Goal: Task Accomplishment & Management: Complete application form

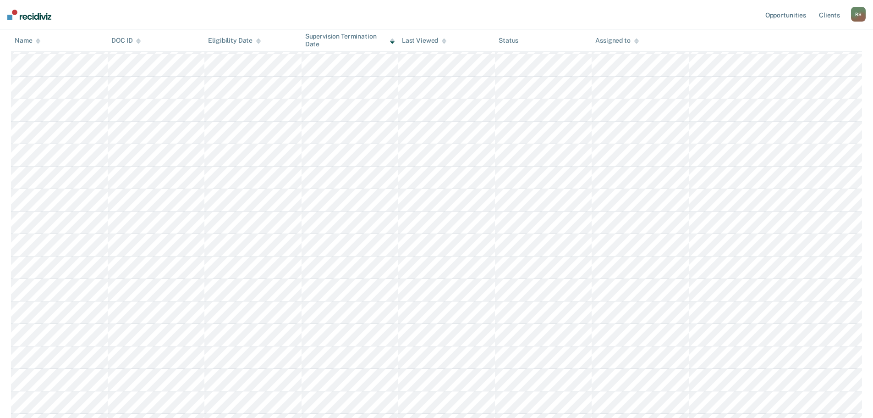
scroll to position [138, 0]
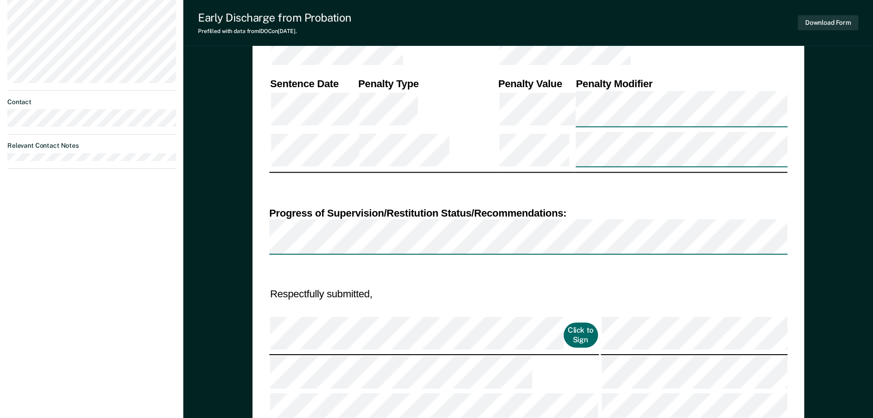
scroll to position [458, 0]
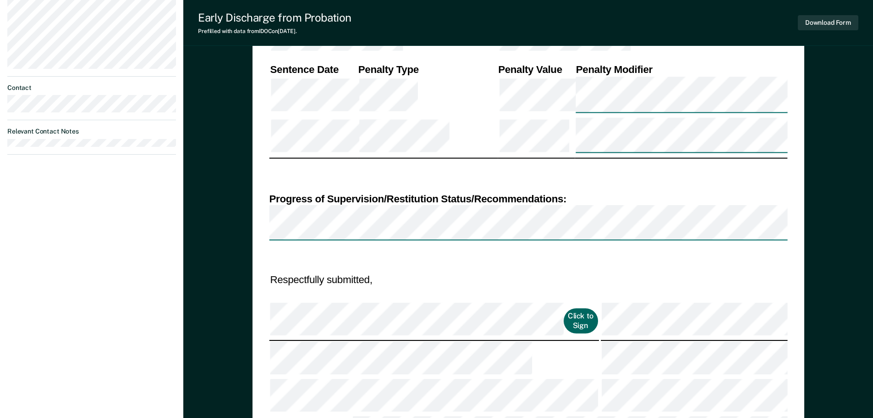
click at [564, 308] on button "Click to Sign" at bounding box center [581, 320] width 34 height 25
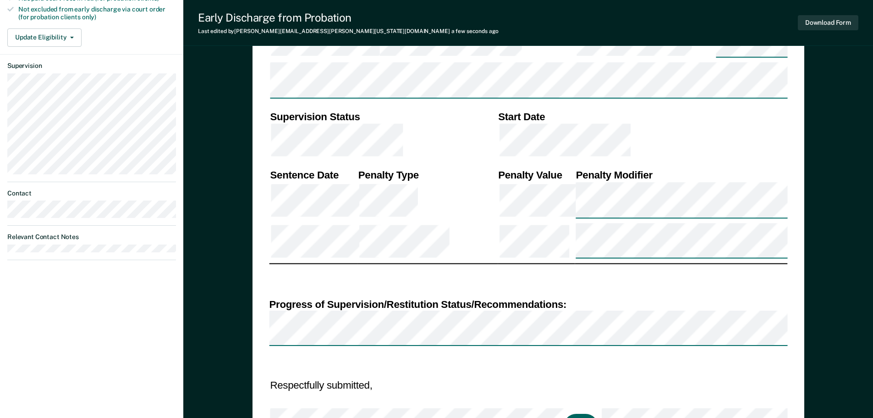
scroll to position [367, 0]
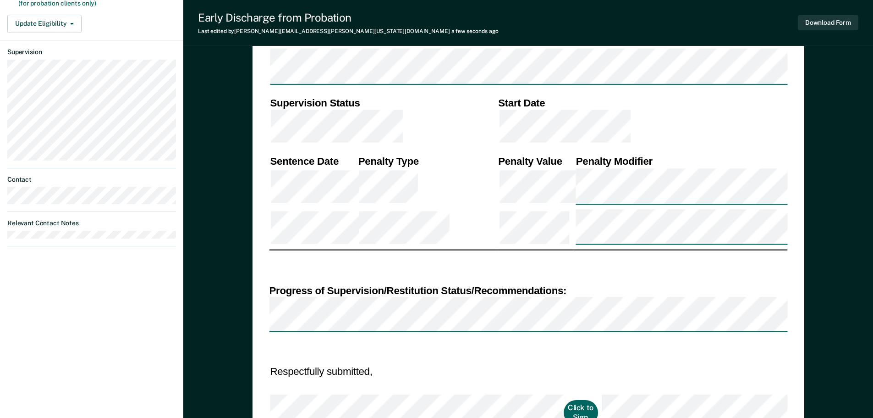
click at [564, 400] on button "Click to Sign" at bounding box center [581, 412] width 34 height 25
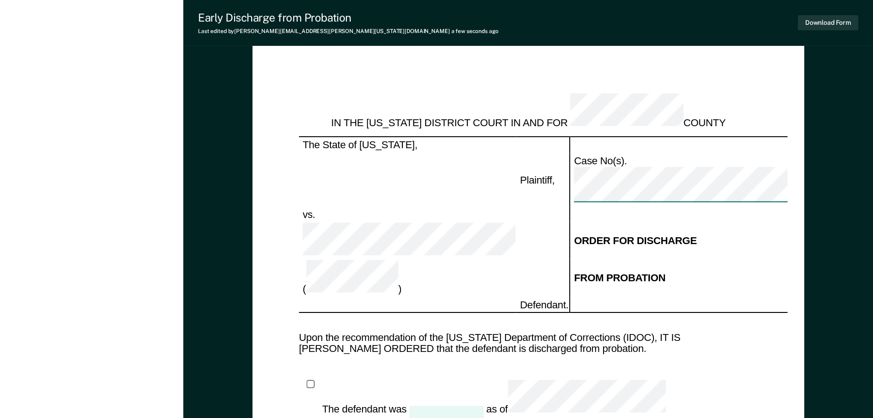
scroll to position [871, 0]
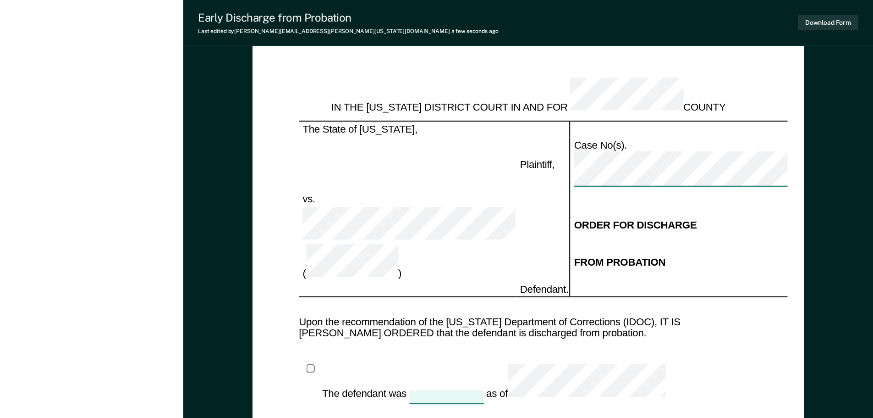
type textarea "x"
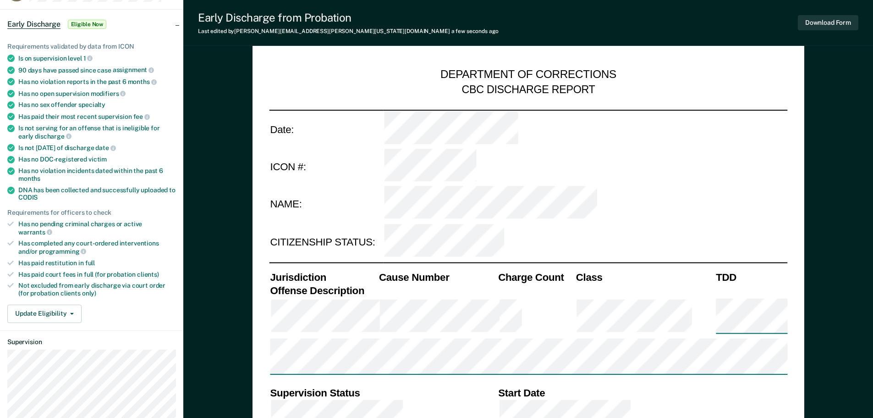
scroll to position [0, 0]
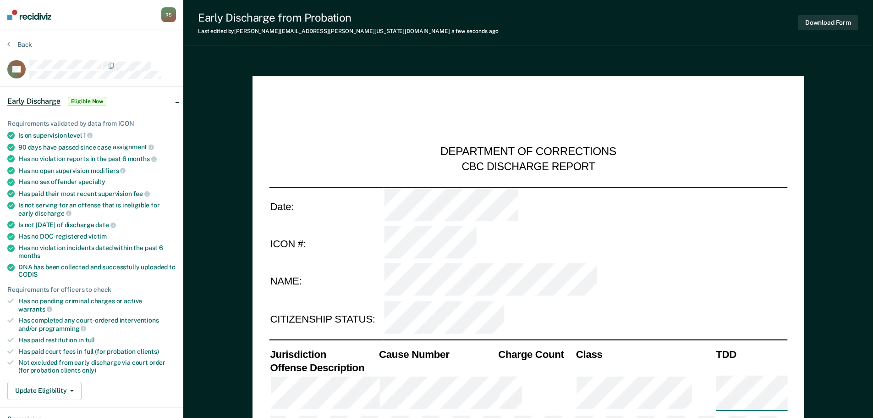
click at [39, 101] on span "Early Discharge" at bounding box center [33, 101] width 53 height 9
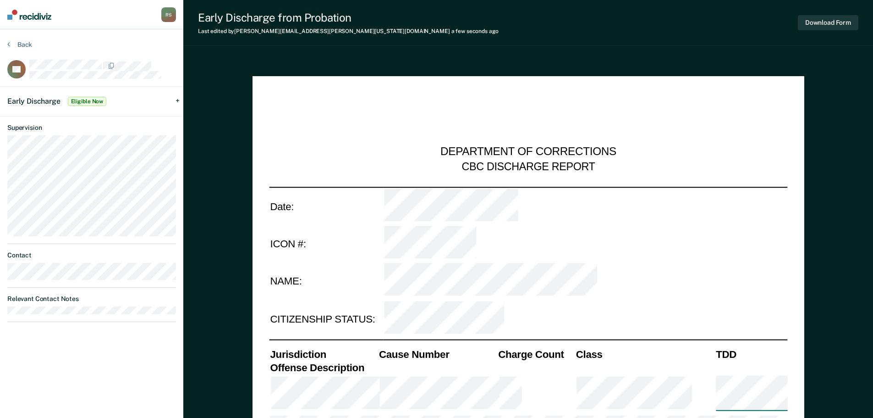
click at [43, 99] on span "Early Discharge" at bounding box center [33, 101] width 53 height 9
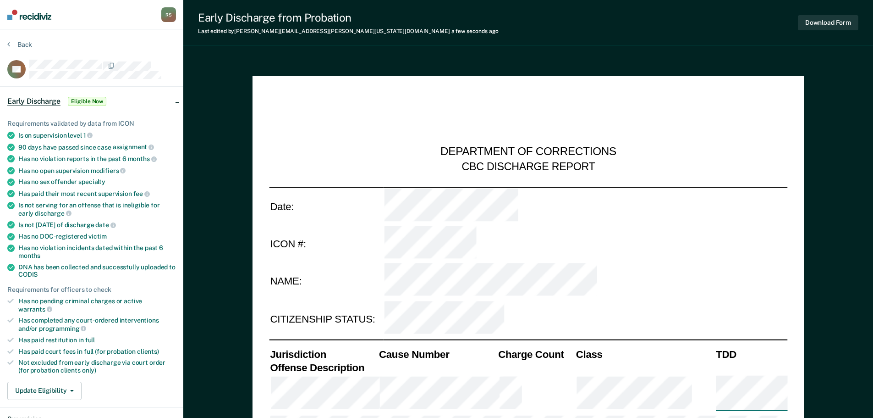
click at [43, 102] on span "Early Discharge" at bounding box center [33, 101] width 53 height 9
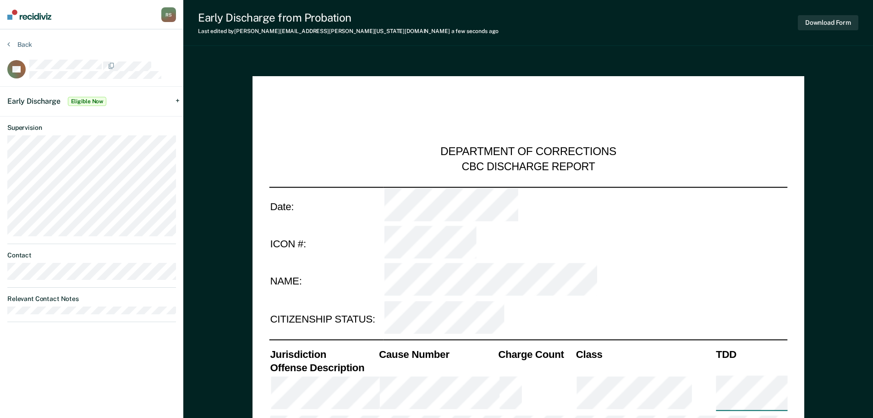
click at [43, 102] on span "Early Discharge" at bounding box center [33, 101] width 53 height 9
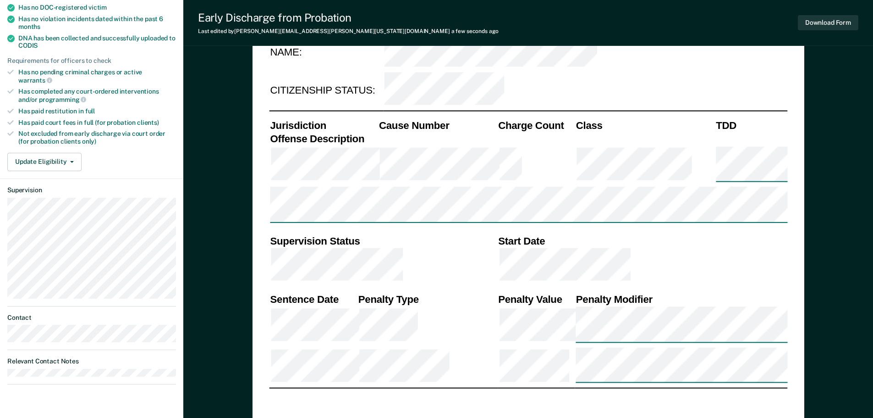
scroll to position [229, 0]
click at [47, 156] on button "Update Eligibility" at bounding box center [44, 161] width 74 height 18
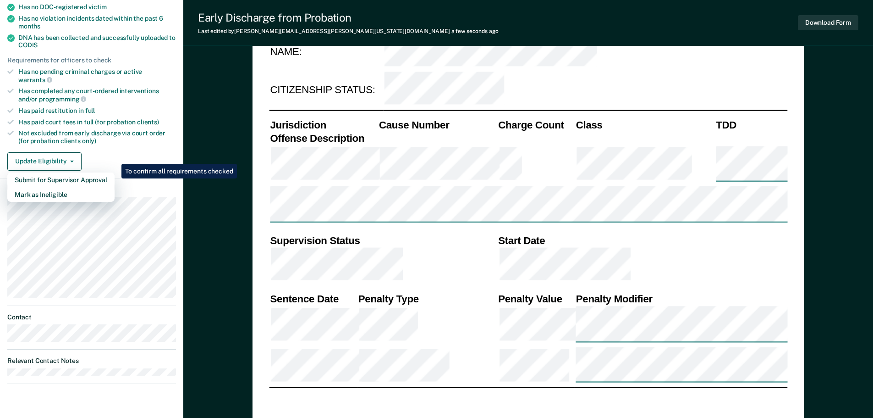
click at [113, 152] on div "Update Eligibility Submit for Supervisor Approval [PERSON_NAME] as Ineligible" at bounding box center [91, 161] width 169 height 18
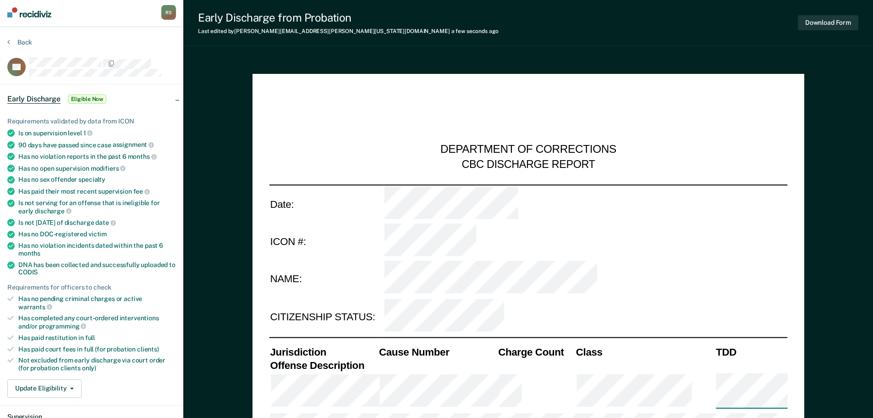
scroll to position [0, 0]
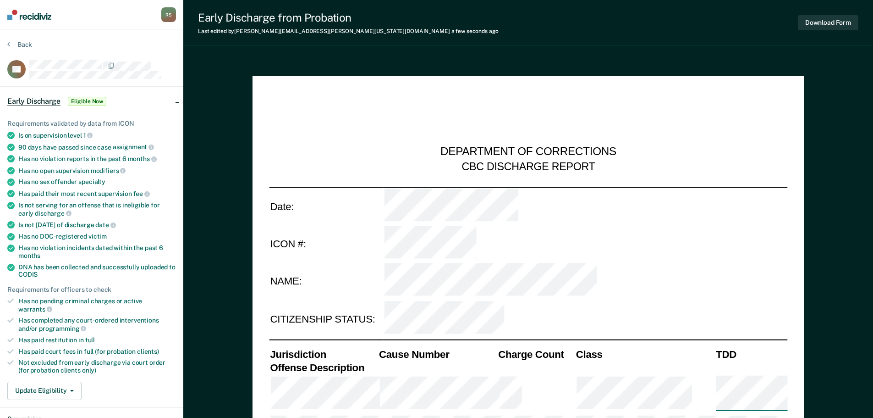
click at [41, 18] on img at bounding box center [29, 15] width 44 height 10
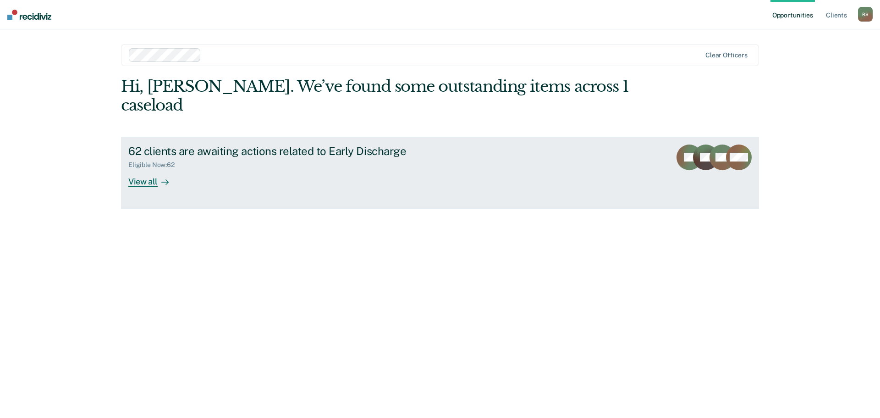
click at [156, 169] on div "View all" at bounding box center [153, 178] width 51 height 18
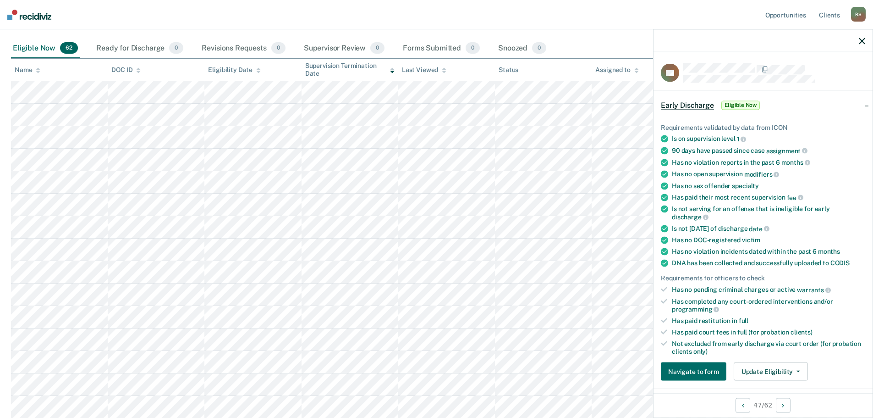
scroll to position [92, 0]
